Goal: Navigation & Orientation: Find specific page/section

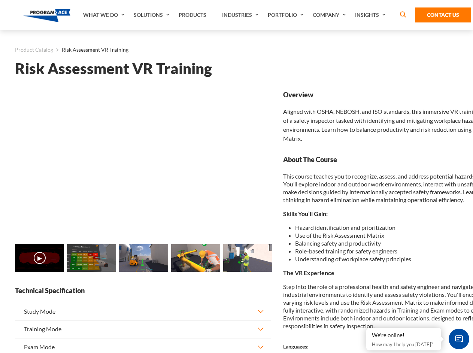
click at [152, 15] on link "Solutions" at bounding box center [152, 15] width 45 height 30
click at [0, 0] on div "AI & Computer Vision Solutions Computer Vision Quality Control AI tools for fas…" at bounding box center [0, 0] width 0 height 0
click at [0, 0] on div "AI & Computer Vision Solutions Virtual Training Solutions Virtual Tour Solution…" at bounding box center [0, 0] width 0 height 0
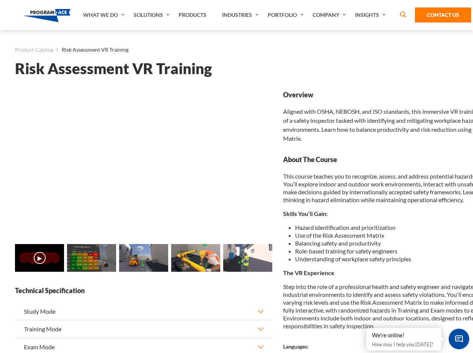
click at [0, 0] on div "AI & Computer Vision Solutions Virtual Training Solutions Virtual Tour Solution…" at bounding box center [0, 0] width 0 height 0
click at [0, 0] on div "AI & Computer Vision Solutions Computer Vision Quality Control AI tools for fas…" at bounding box center [0, 0] width 0 height 0
